Goal: Transaction & Acquisition: Purchase product/service

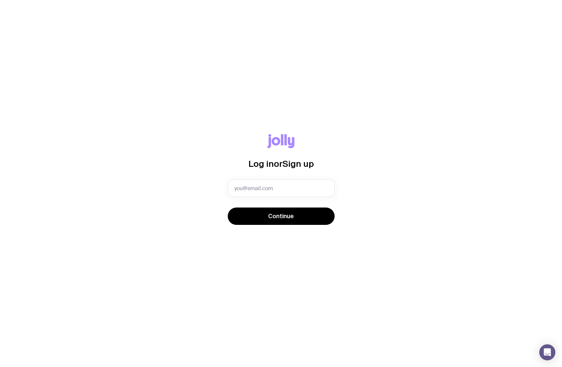
type input "jeniffer.barros@staffbase.com"
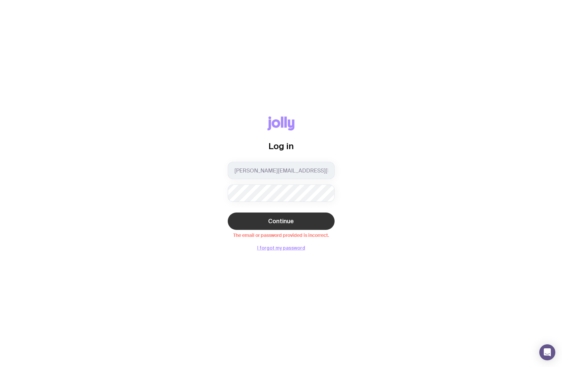
click at [276, 230] on div "Continue The email or password provided is incorrect." at bounding box center [281, 225] width 107 height 25
click at [286, 225] on span "Continue" at bounding box center [281, 221] width 26 height 8
click at [208, 195] on div "Log in jeniffer.barros@staffbase.com Continue The email or password provided is…" at bounding box center [281, 184] width 530 height 134
click at [0, 367] on com-1password-button at bounding box center [0, 367] width 0 height 0
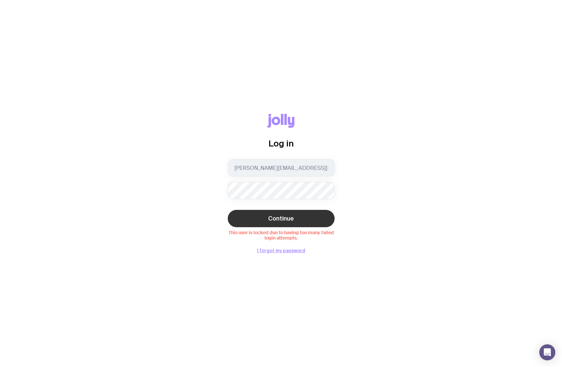
click at [287, 218] on span "Continue" at bounding box center [281, 219] width 26 height 8
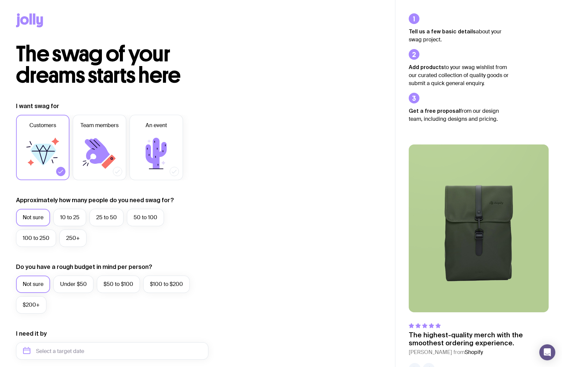
click at [36, 19] on icon at bounding box center [29, 20] width 27 height 14
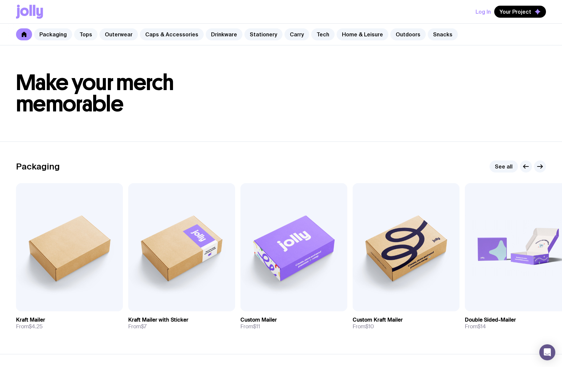
click at [85, 36] on link "Tops" at bounding box center [85, 34] width 23 height 12
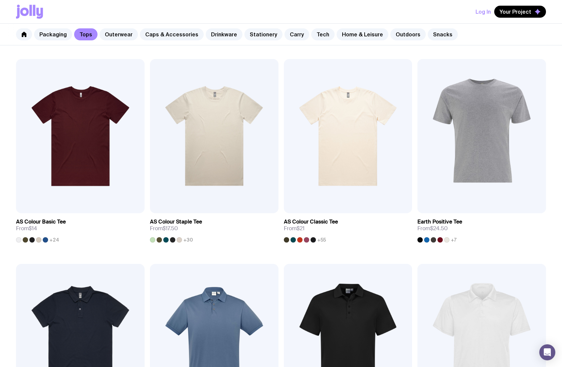
scroll to position [116, 0]
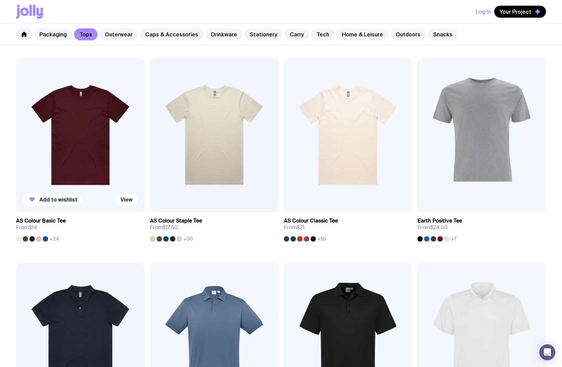
click at [77, 129] on img at bounding box center [80, 135] width 129 height 154
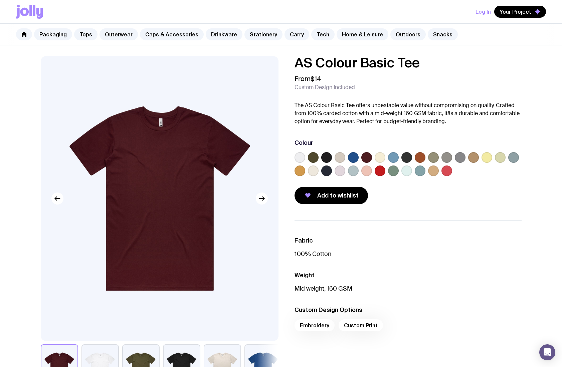
click at [326, 170] on label at bounding box center [326, 171] width 11 height 11
click at [0, 0] on input "radio" at bounding box center [0, 0] width 0 height 0
click at [327, 171] on icon at bounding box center [326, 171] width 5 height 4
click at [0, 0] on input "radio" at bounding box center [0, 0] width 0 height 0
click at [263, 197] on icon "button" at bounding box center [262, 199] width 8 height 8
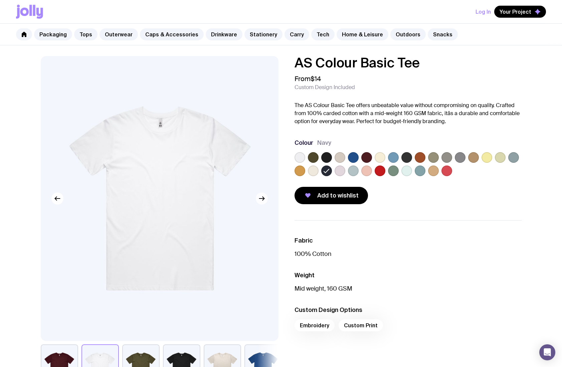
click at [263, 197] on icon "button" at bounding box center [263, 199] width 2 height 4
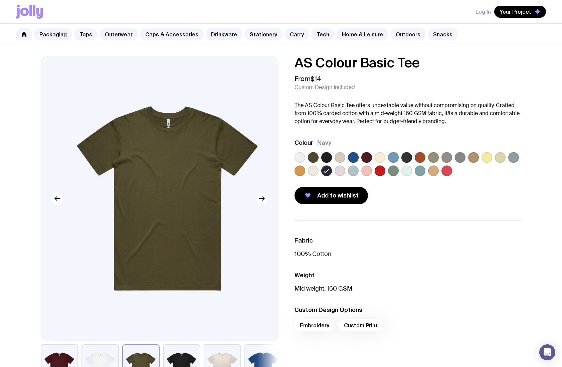
click at [263, 197] on icon "button" at bounding box center [263, 199] width 2 height 4
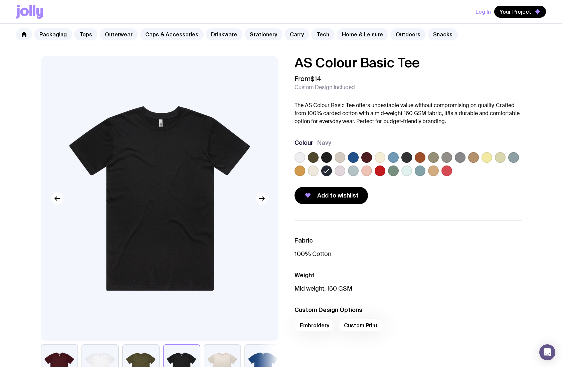
click at [263, 197] on icon "button" at bounding box center [263, 199] width 2 height 4
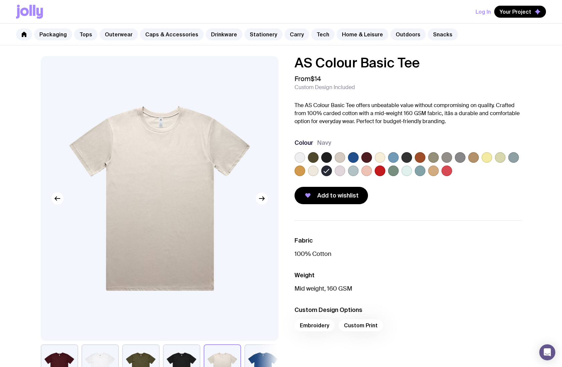
click at [389, 135] on div "AS Colour Basic Tee From $14 Custom Design Included The AS Colour Basic Tee off…" at bounding box center [408, 130] width 227 height 148
